Goal: Navigation & Orientation: Find specific page/section

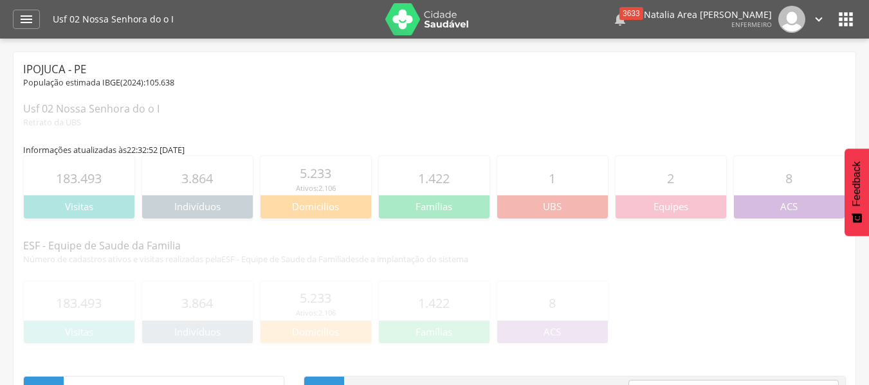
click at [628, 17] on icon "" at bounding box center [619, 19] width 15 height 15
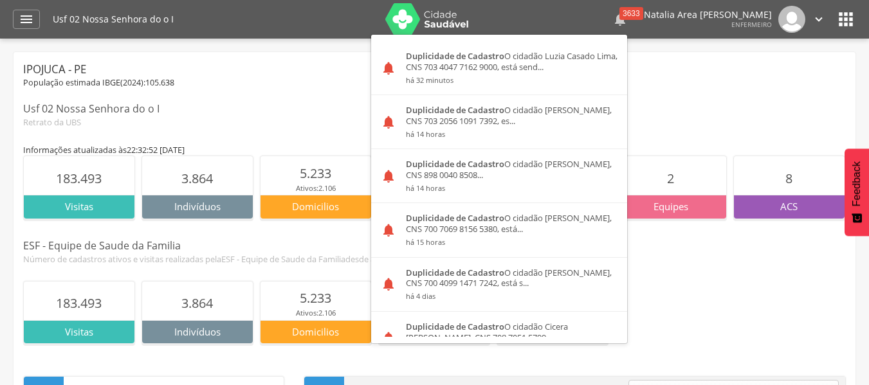
click at [628, 17] on icon "" at bounding box center [619, 19] width 15 height 15
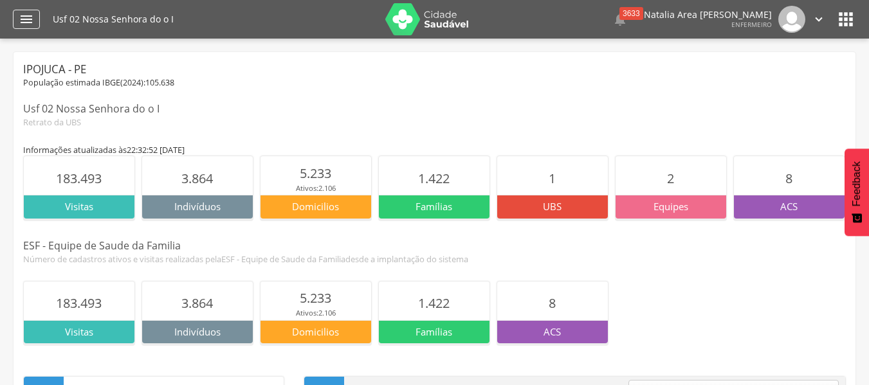
click at [30, 21] on icon "" at bounding box center [26, 19] width 15 height 15
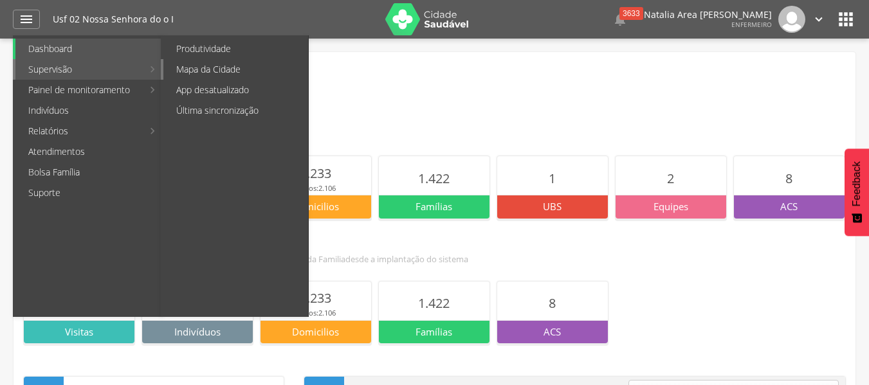
click at [196, 72] on link "Mapa da Cidade" at bounding box center [235, 69] width 145 height 21
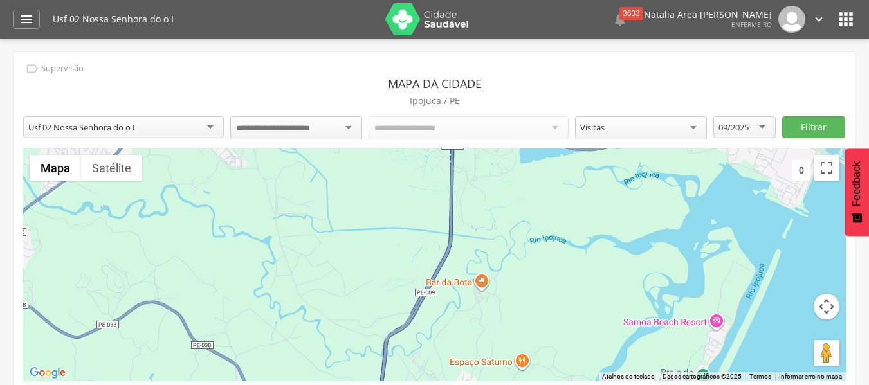
click at [213, 127] on div "Usf 02 Nossa Senhora do o I" at bounding box center [123, 127] width 201 height 22
click at [212, 127] on div "Usf 02 Nossa Senhora do o I" at bounding box center [123, 127] width 201 height 22
click at [32, 13] on icon "" at bounding box center [26, 19] width 15 height 15
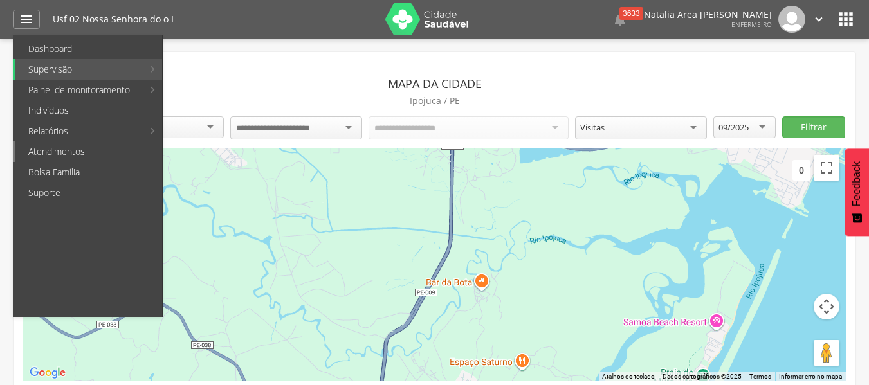
click at [64, 152] on link "Atendimentos" at bounding box center [88, 152] width 147 height 21
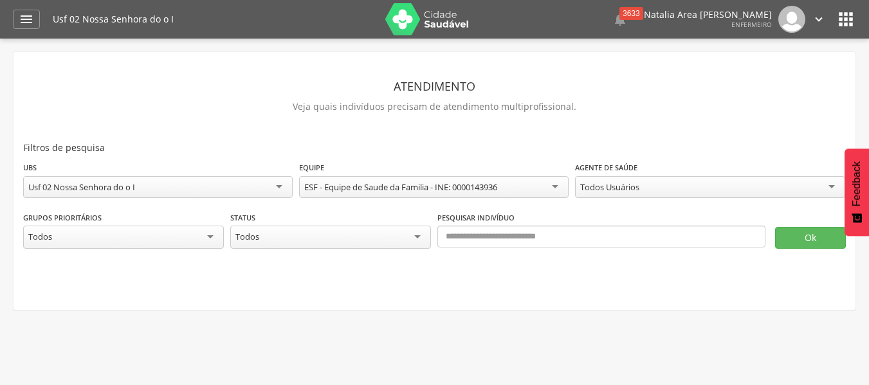
click at [820, 18] on icon "" at bounding box center [819, 19] width 14 height 14
click at [764, 76] on link "Sair" at bounding box center [775, 74] width 102 height 16
